Goal: Information Seeking & Learning: Learn about a topic

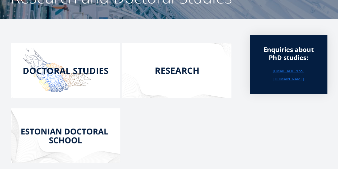
scroll to position [73, 0]
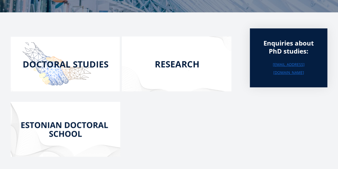
click at [71, 63] on img at bounding box center [65, 64] width 109 height 54
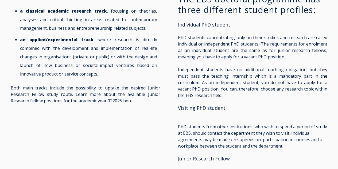
scroll to position [557, 0]
click at [118, 84] on span "PhD in Management is divided into two main tracks: a classical academic researc…" at bounding box center [85, 49] width 149 height 110
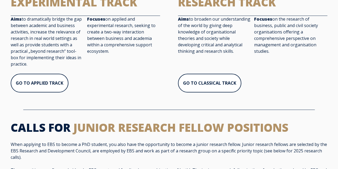
scroll to position [255, 0]
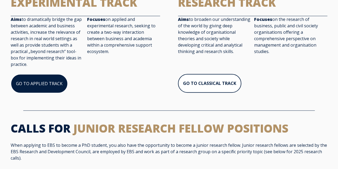
click at [48, 89] on link "GO TO APPLIED TRACK" at bounding box center [39, 83] width 57 height 19
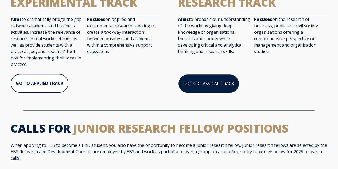
click at [206, 82] on link "GO TO CLASSICAL TRACK" at bounding box center [208, 83] width 61 height 19
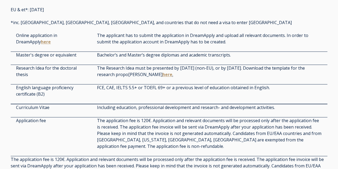
scroll to position [1293, 0]
click at [94, 65] on div "The Research Idea must be presented by May 1st (non-EU), or by August 1st. Down…" at bounding box center [210, 73] width 236 height 19
click at [162, 76] on link "here" at bounding box center [166, 74] width 9 height 5
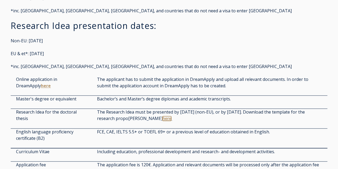
scroll to position [1244, 0]
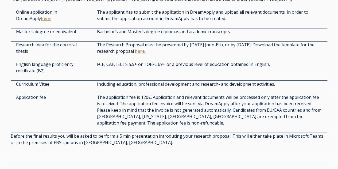
scroll to position [1232, 0]
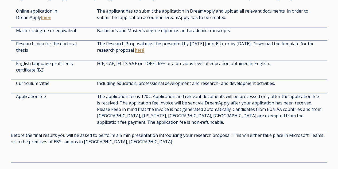
click at [142, 52] on link "here" at bounding box center [139, 50] width 9 height 5
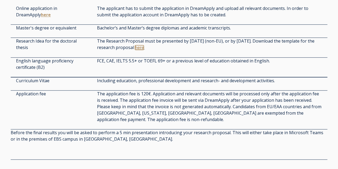
scroll to position [1234, 0]
click at [137, 50] on link "here" at bounding box center [139, 47] width 9 height 5
